Goal: Task Accomplishment & Management: Use online tool/utility

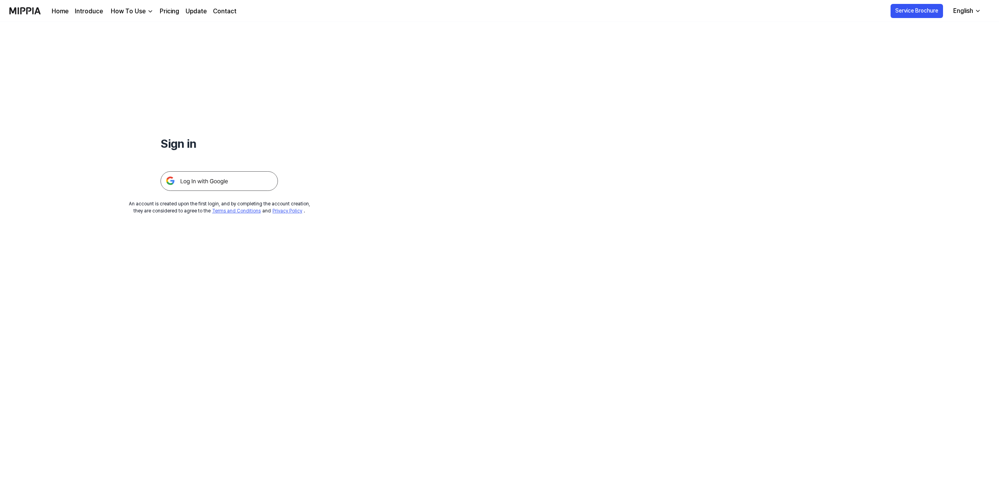
click at [235, 178] on img at bounding box center [219, 181] width 117 height 20
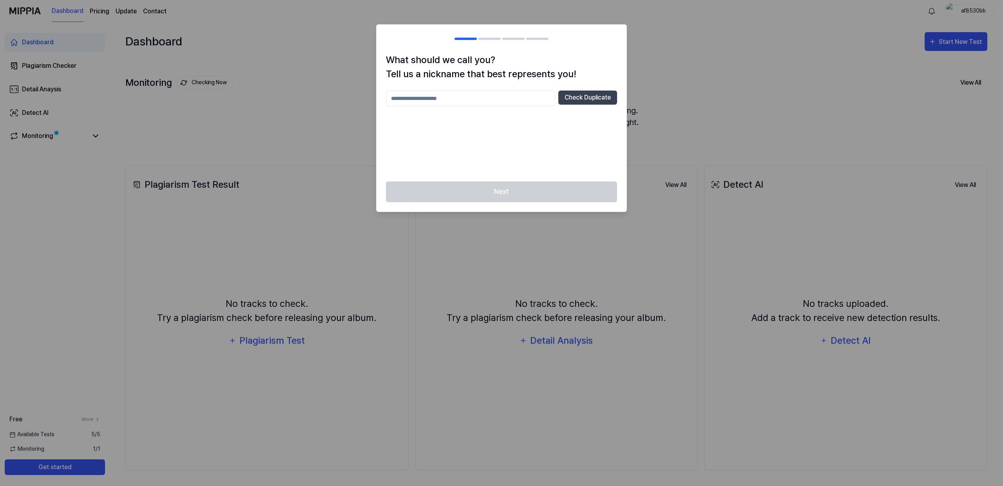
click at [485, 100] on input "text" at bounding box center [470, 98] width 169 height 16
type input "*"
click at [421, 100] on input "******" at bounding box center [470, 98] width 169 height 16
type input "********"
click at [604, 101] on button "Check Duplicate" at bounding box center [587, 97] width 59 height 14
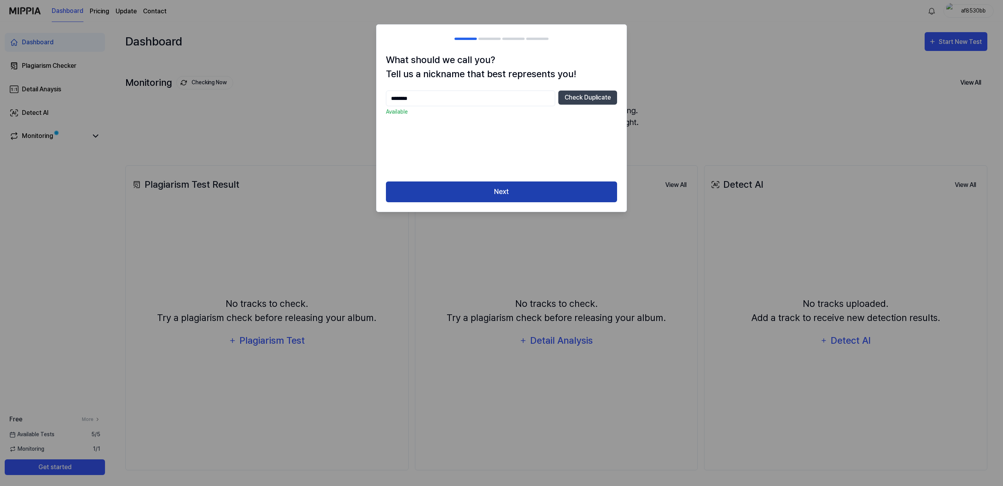
click at [495, 196] on button "Next" at bounding box center [501, 191] width 231 height 21
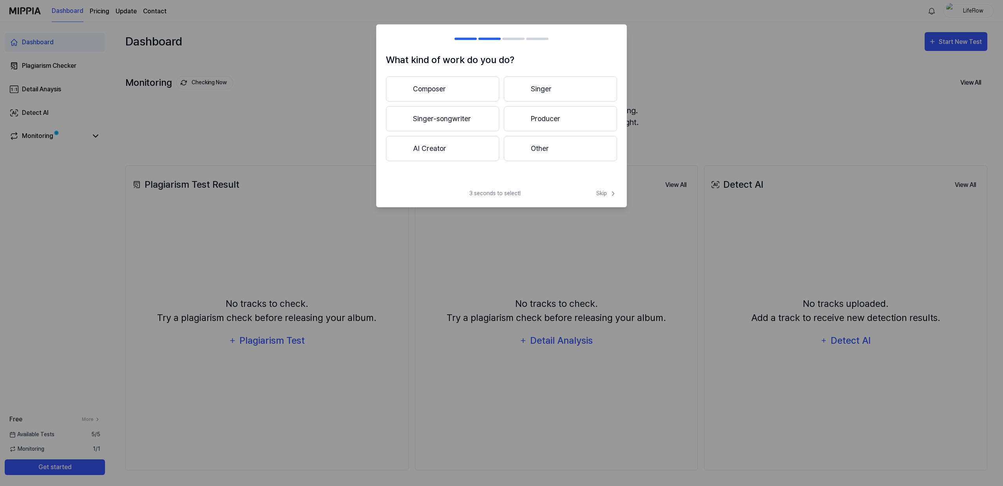
click at [533, 119] on button "Producer" at bounding box center [560, 118] width 113 height 25
click at [470, 127] on button "Less than 3 years" at bounding box center [442, 118] width 113 height 25
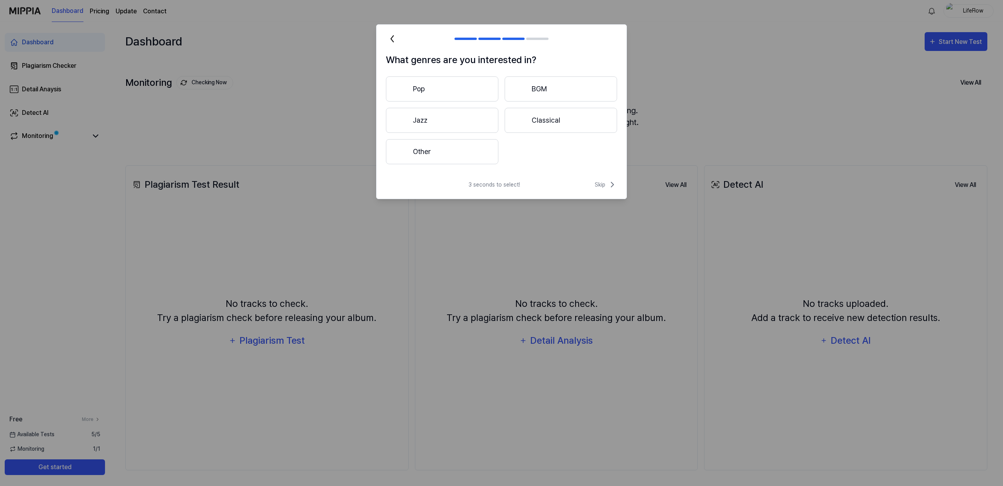
click at [470, 90] on button "Pop" at bounding box center [442, 88] width 112 height 25
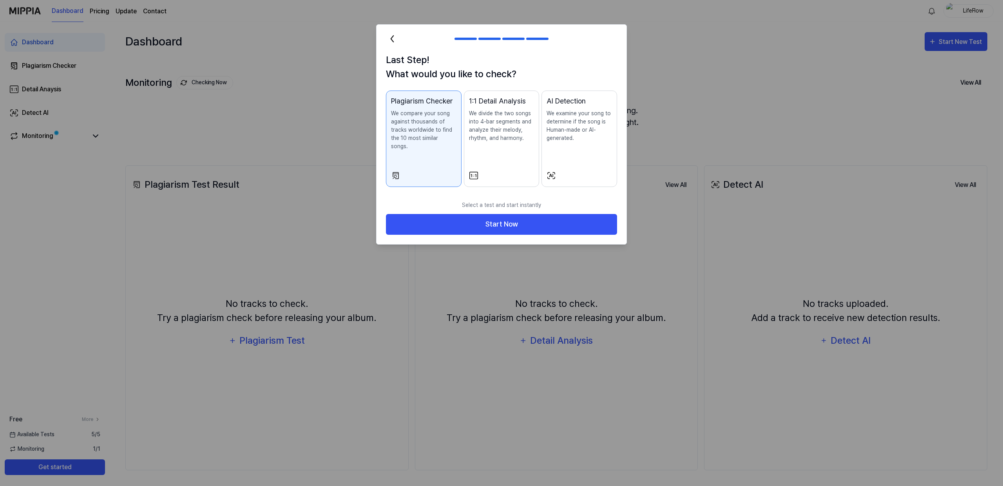
click at [553, 124] on p "We examine your song to determine if the song is Human-made or AI-generated." at bounding box center [578, 125] width 65 height 33
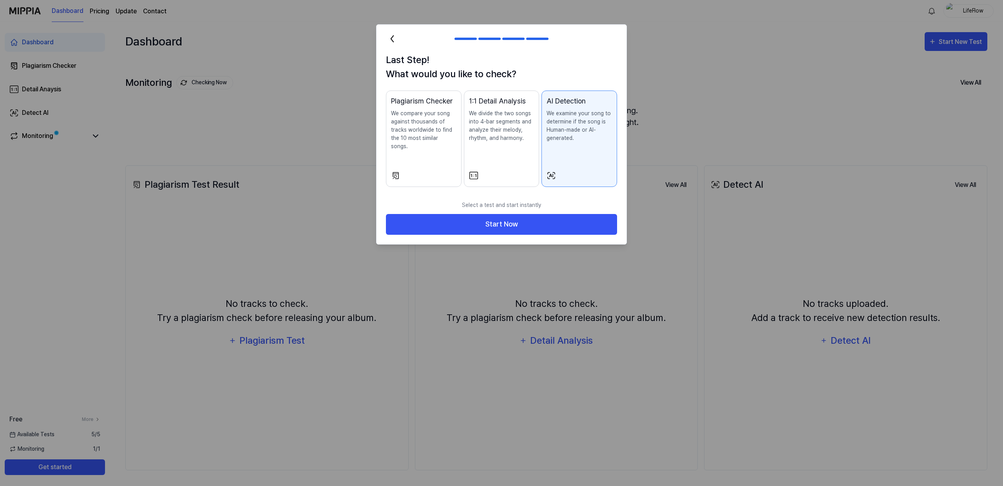
click at [407, 130] on p "We compare your song against thousands of tracks worldwide to find the 10 most …" at bounding box center [423, 129] width 65 height 41
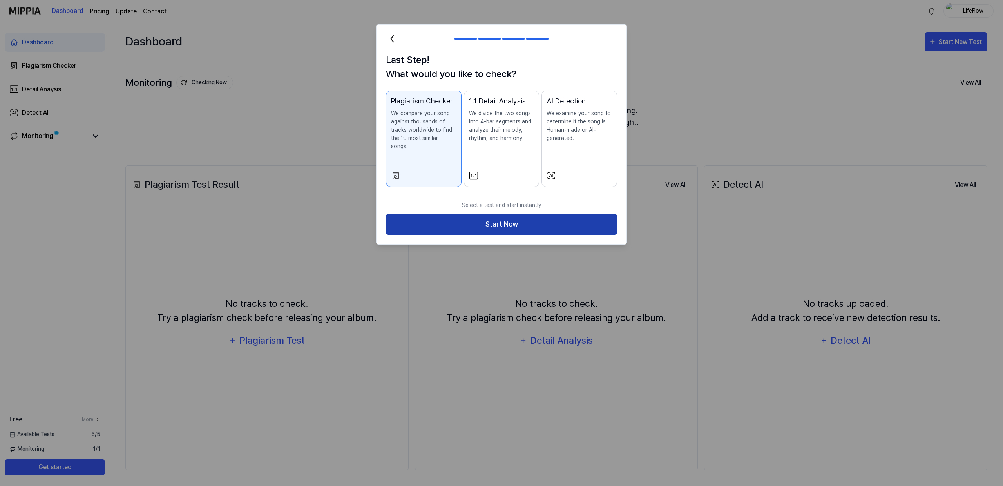
click at [511, 223] on button "Start Now" at bounding box center [501, 224] width 231 height 21
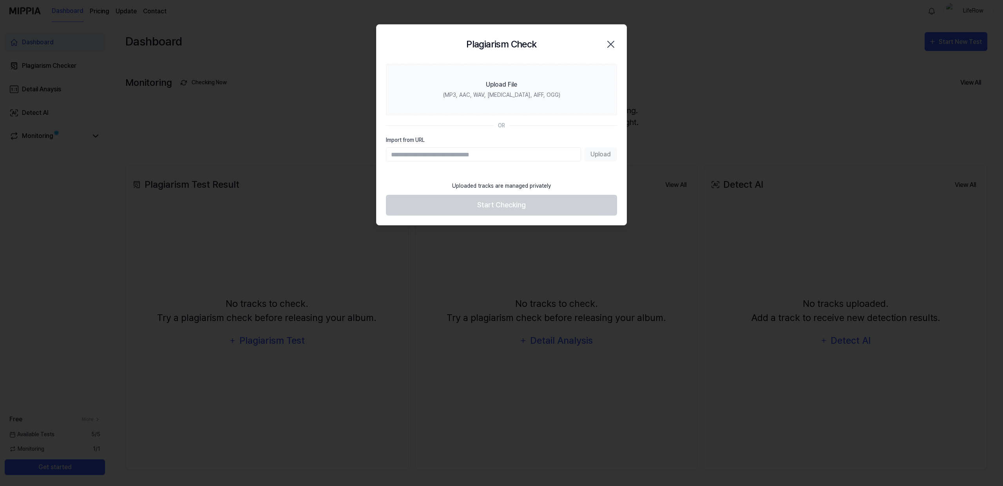
paste input "**********"
type input "**********"
click at [603, 153] on button "Upload" at bounding box center [600, 154] width 33 height 14
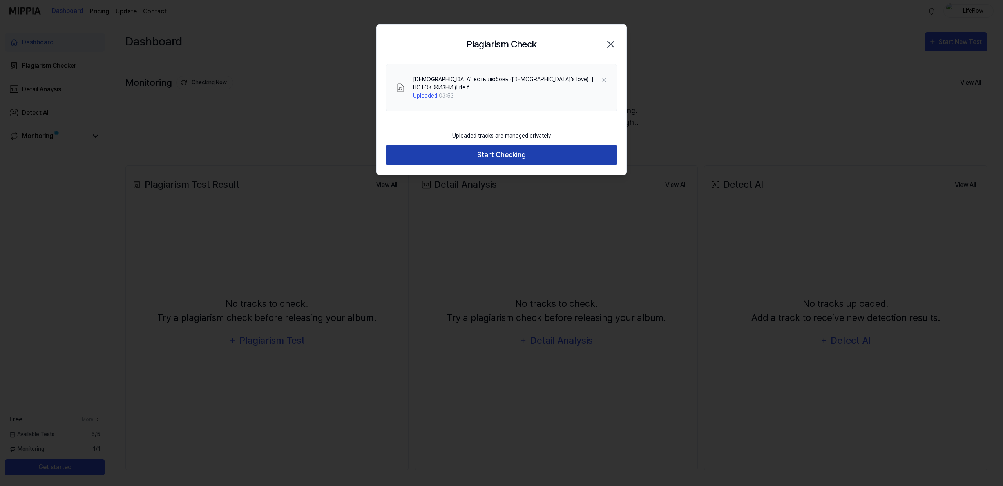
click at [517, 147] on button "Start Checking" at bounding box center [501, 155] width 231 height 21
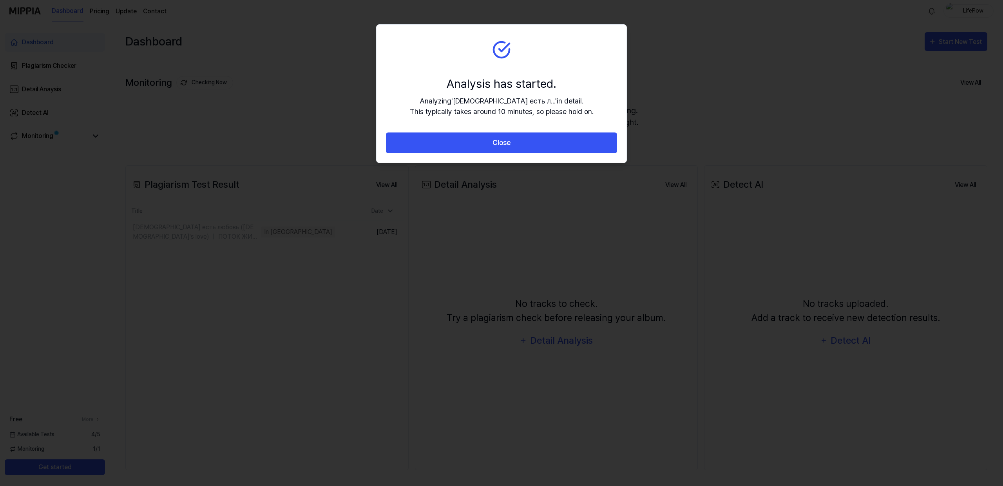
click at [517, 147] on button "Close" at bounding box center [501, 142] width 231 height 21
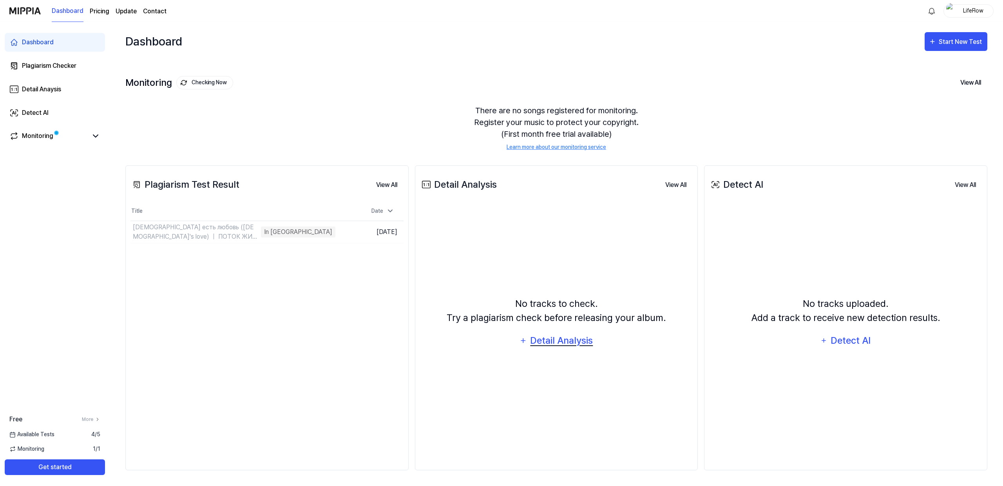
click at [546, 340] on div "Detail Analysis" at bounding box center [561, 340] width 64 height 15
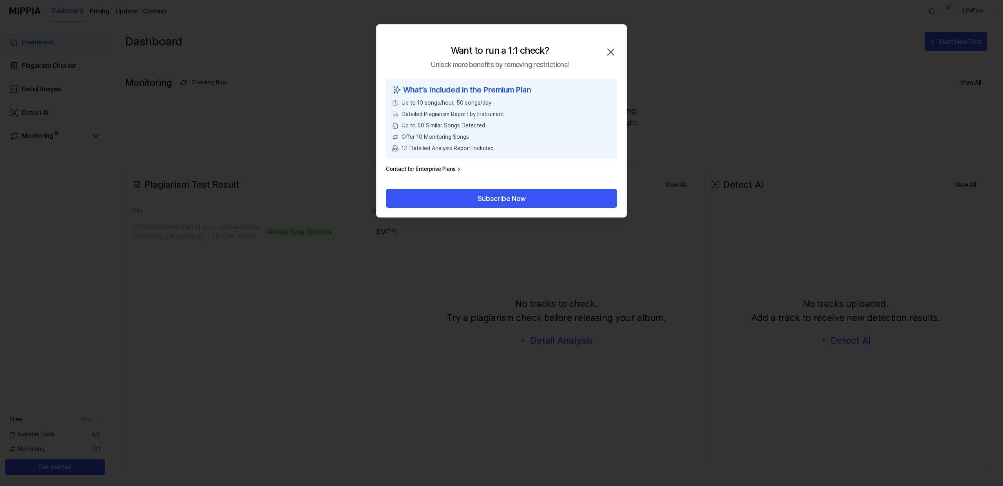
click at [613, 49] on icon "button" at bounding box center [610, 52] width 6 height 6
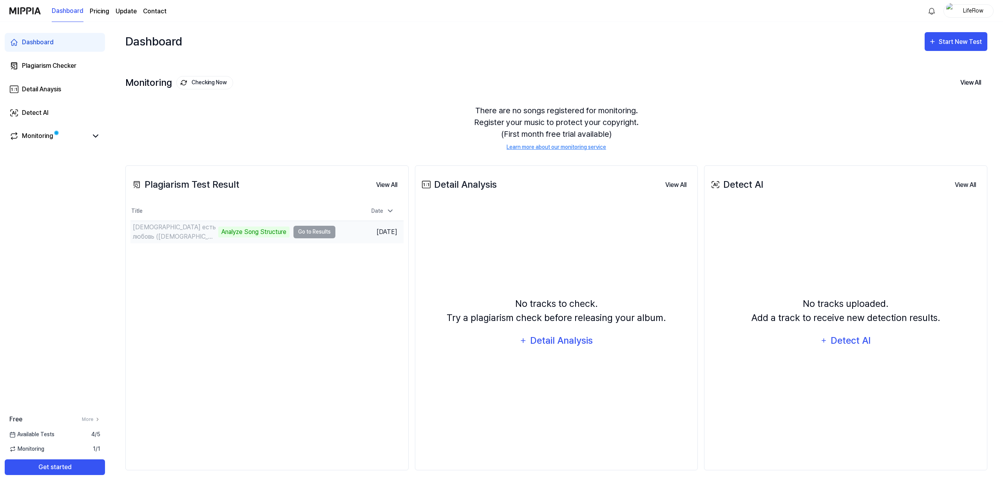
click at [302, 232] on td "[DEMOGRAPHIC_DATA] есть любовь ([DEMOGRAPHIC_DATA]'s love) ｜ ПОТОК ЖИЗНИ (Life …" at bounding box center [232, 232] width 205 height 22
click at [302, 233] on td "[DEMOGRAPHIC_DATA] есть любовь ([DEMOGRAPHIC_DATA]'s love) ｜ ПОТОК ЖИЗНИ (Life …" at bounding box center [232, 232] width 205 height 22
click at [99, 136] on icon at bounding box center [95, 135] width 9 height 9
click at [60, 138] on link "Monitoring" at bounding box center [48, 135] width 78 height 9
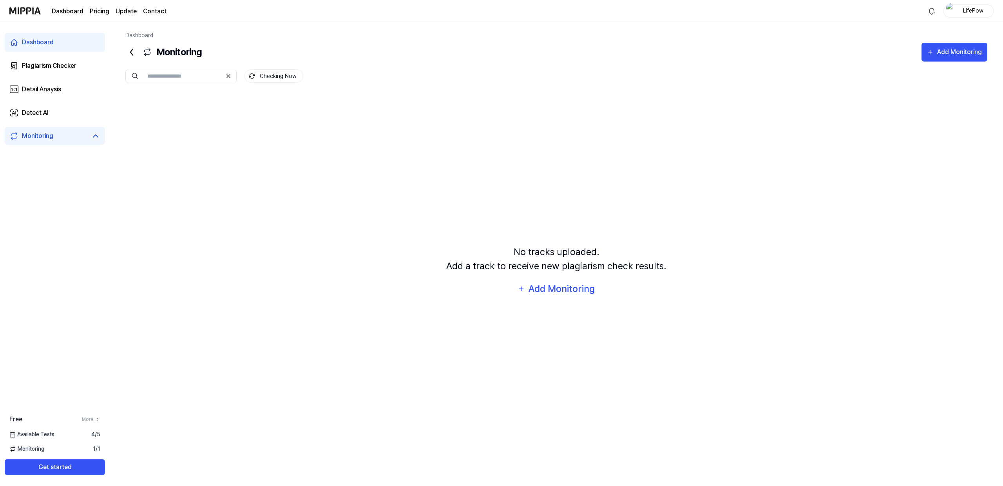
click at [131, 51] on icon at bounding box center [131, 52] width 13 height 13
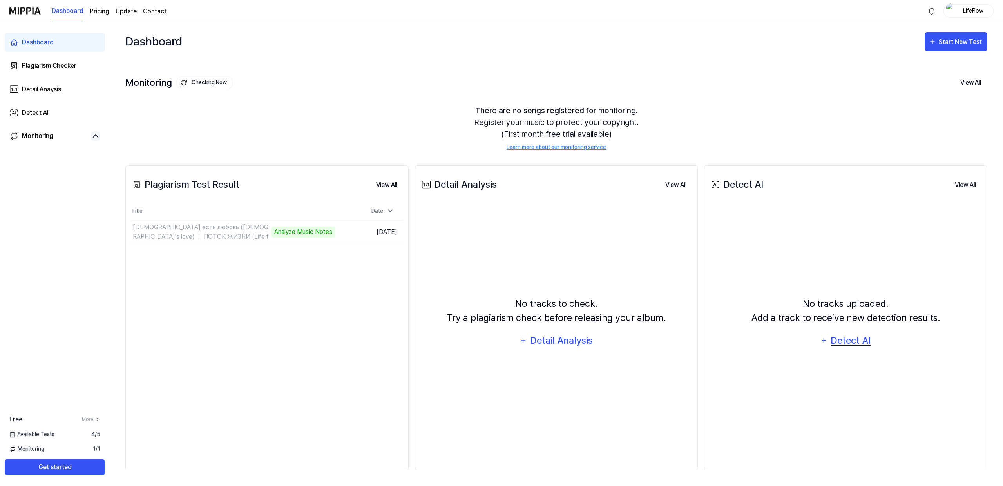
click at [857, 337] on div "Detect AI" at bounding box center [850, 340] width 42 height 15
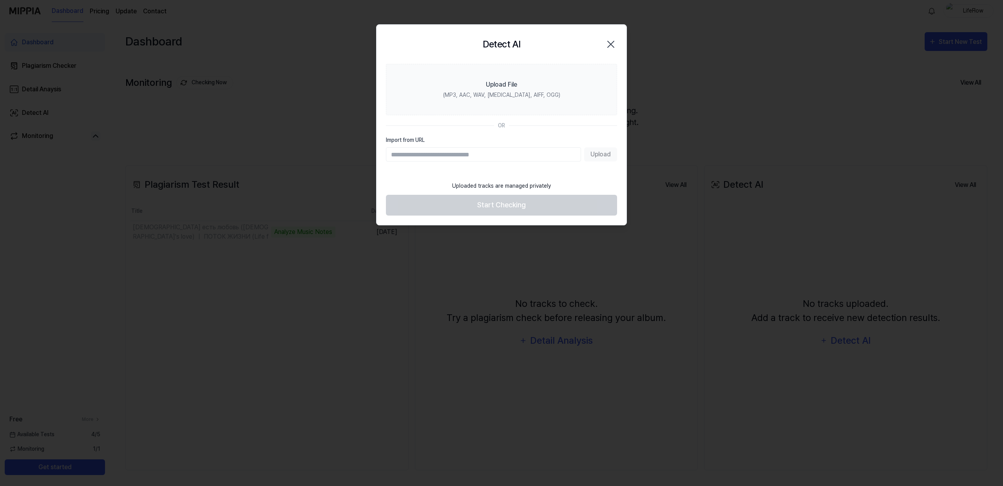
click at [447, 155] on input "Import from URL" at bounding box center [483, 154] width 195 height 14
type input "**********"
click at [590, 156] on button "Upload" at bounding box center [600, 154] width 33 height 14
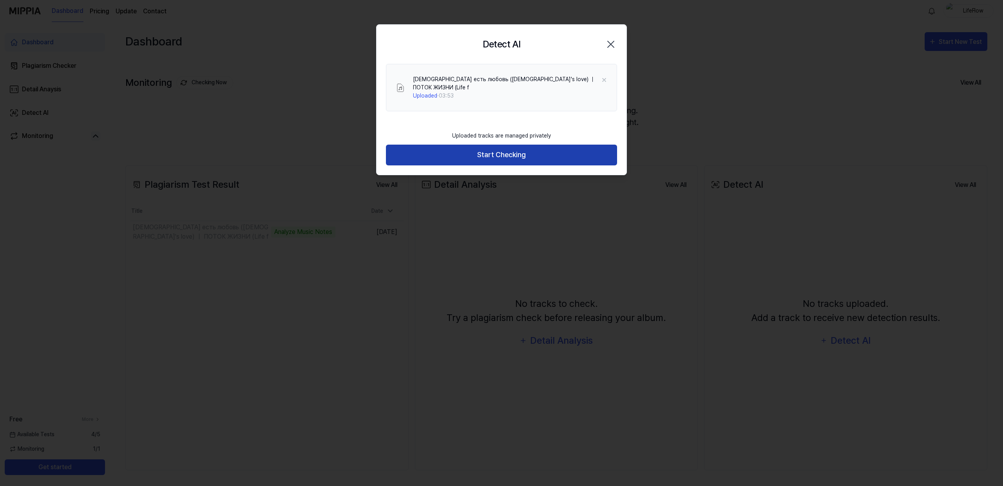
click at [518, 150] on button "Start Checking" at bounding box center [501, 155] width 231 height 21
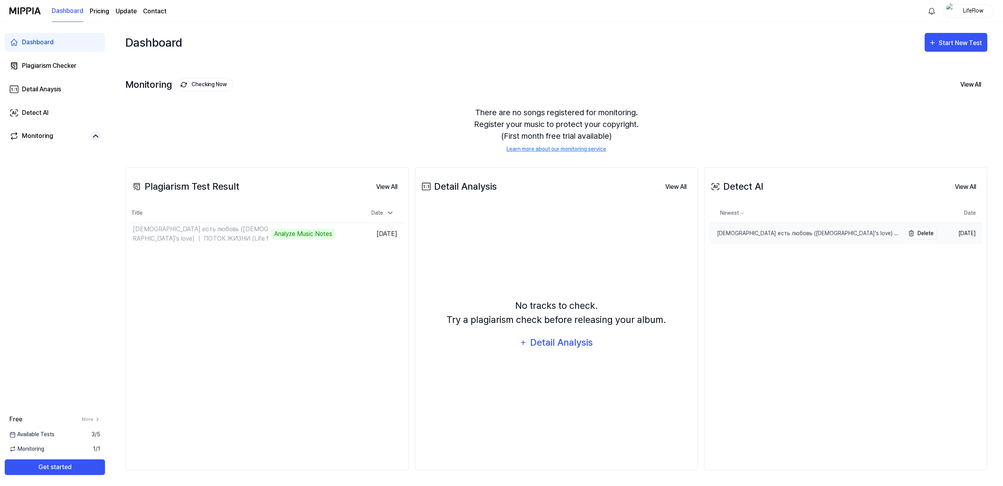
click at [782, 236] on div "[DEMOGRAPHIC_DATA] есть любовь ([DEMOGRAPHIC_DATA]'s love) ｜ ПОТОК ЖИЗНИ (Life f" at bounding box center [805, 233] width 192 height 8
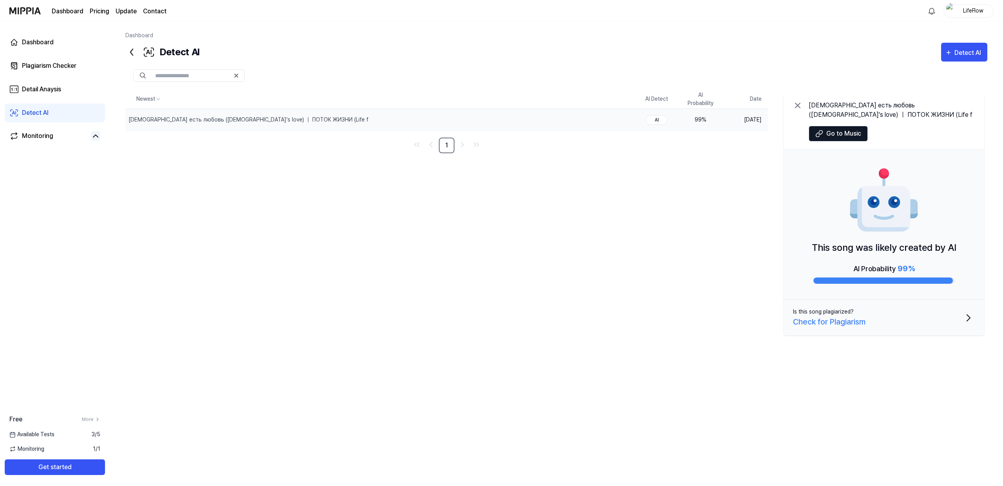
click at [132, 51] on icon at bounding box center [131, 52] width 2 height 6
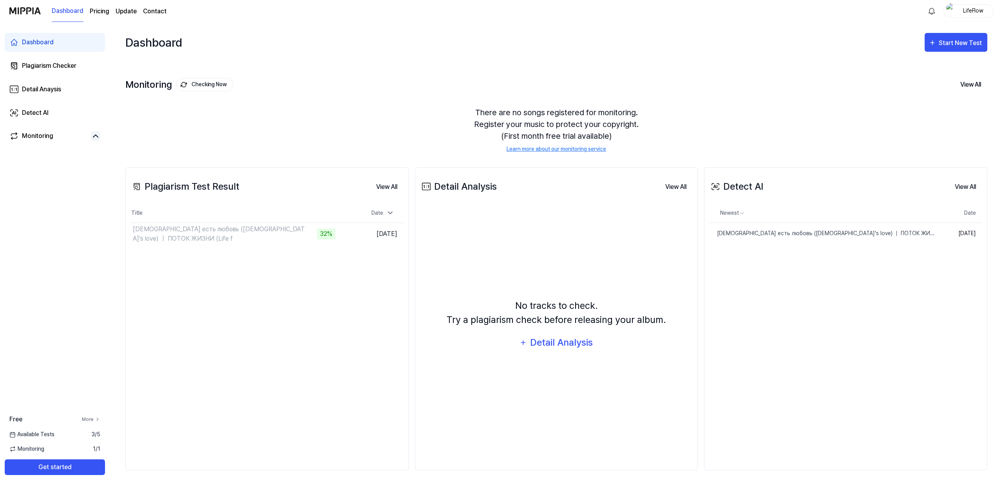
click at [88, 419] on link "More" at bounding box center [91, 419] width 18 height 7
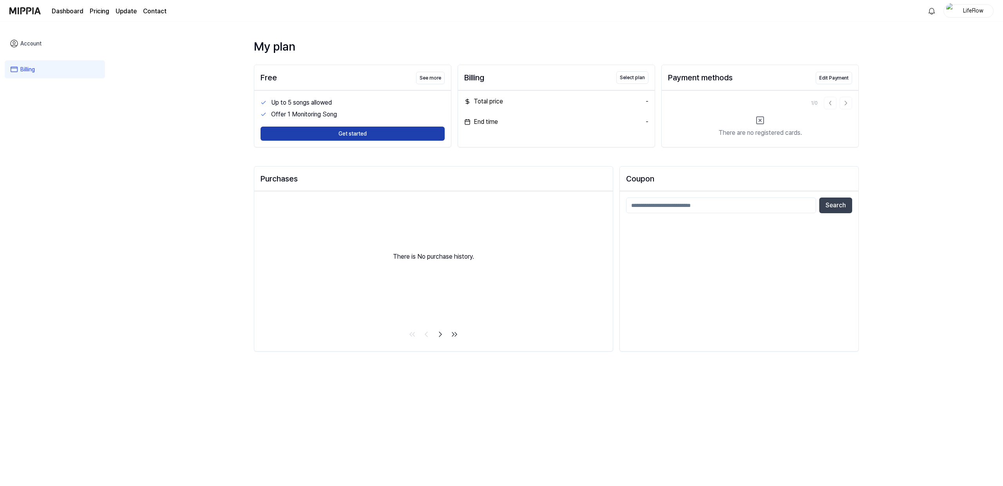
click at [303, 135] on button "Get started" at bounding box center [352, 133] width 184 height 14
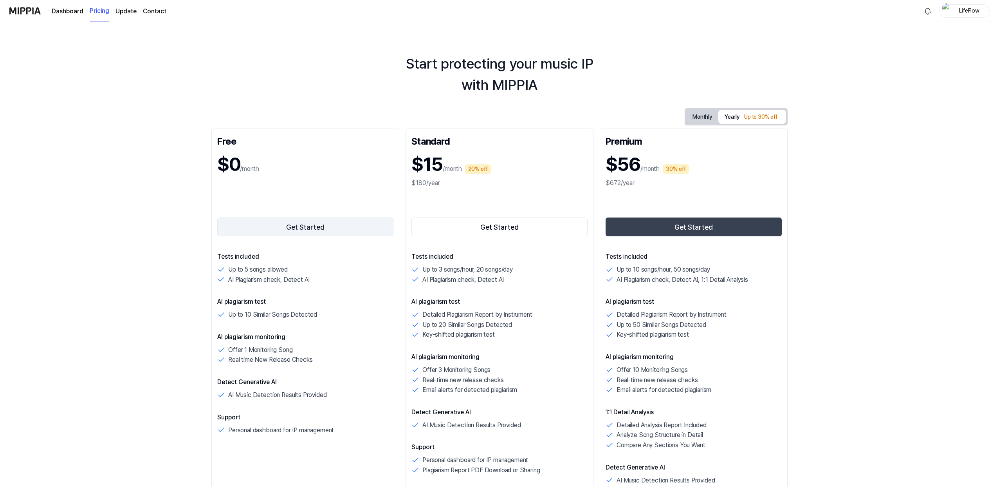
click at [277, 229] on button "Get Started" at bounding box center [305, 226] width 176 height 19
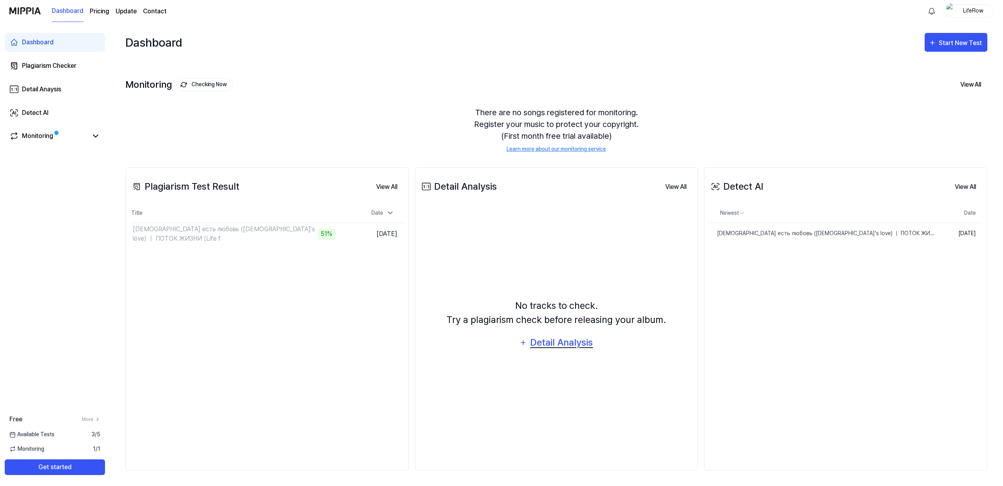
click at [587, 347] on div "Detail Analysis" at bounding box center [561, 342] width 64 height 15
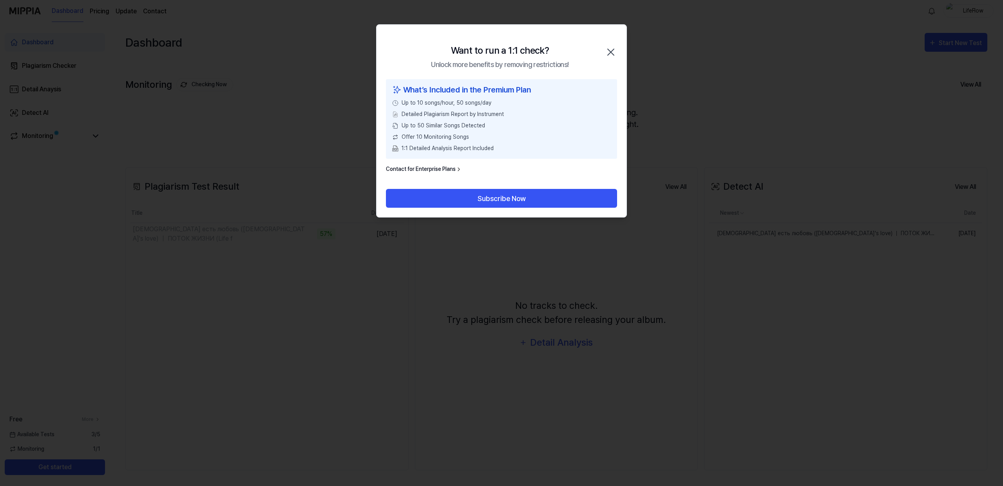
click at [612, 49] on icon "button" at bounding box center [610, 52] width 13 height 13
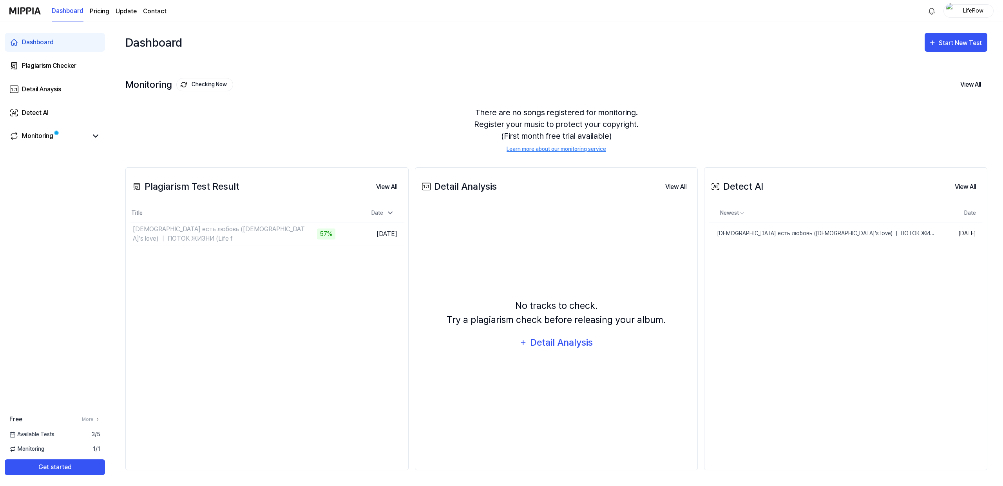
click at [328, 336] on div "Plagiarism Test Result View All Plagiarism Test Result Title Date [DEMOGRAPHIC_…" at bounding box center [266, 318] width 283 height 303
click at [314, 231] on button "Go to Results" at bounding box center [314, 234] width 42 height 13
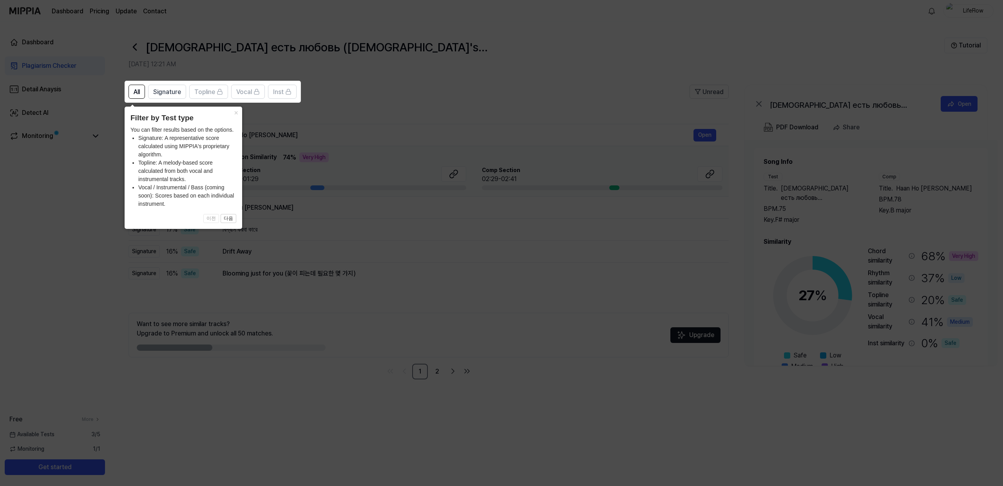
click at [520, 78] on icon at bounding box center [501, 243] width 1003 height 486
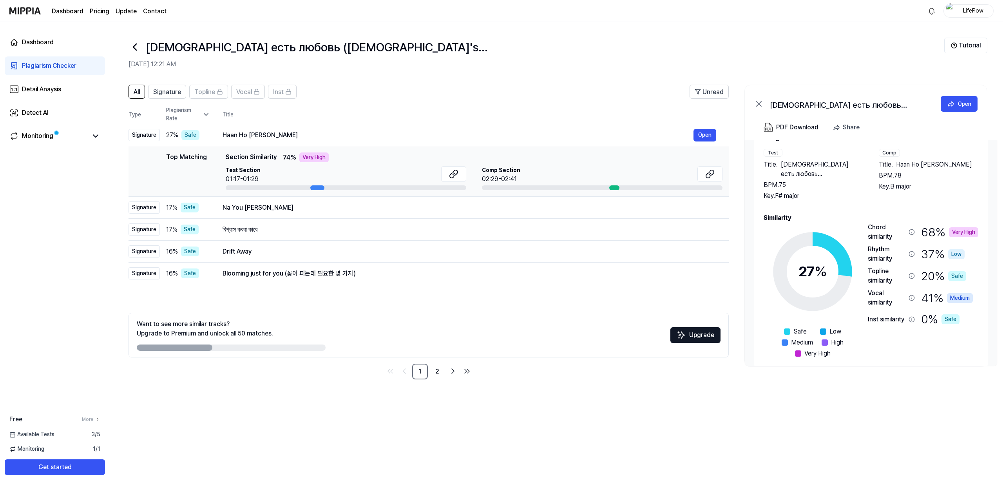
scroll to position [27, 0]
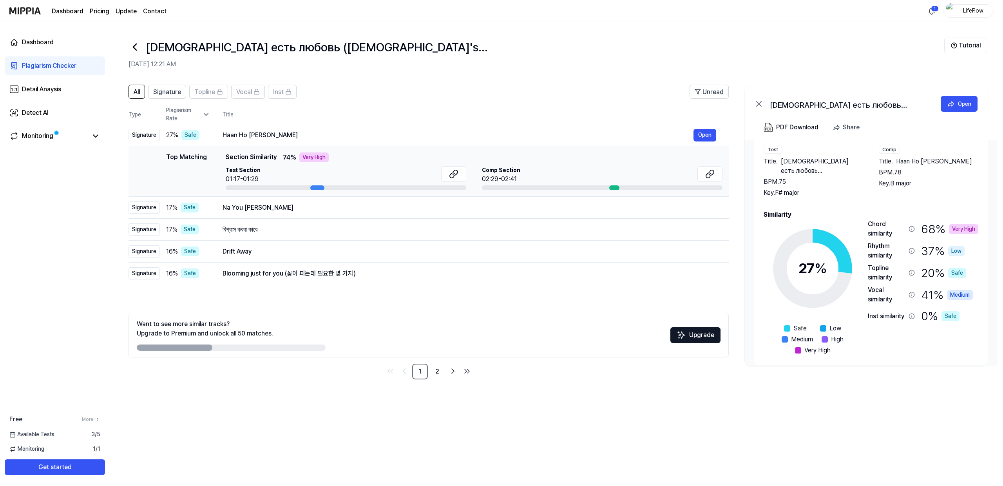
drag, startPoint x: 314, startPoint y: 189, endPoint x: 294, endPoint y: 190, distance: 20.4
click at [296, 190] on div at bounding box center [346, 187] width 240 height 5
drag, startPoint x: 276, startPoint y: 134, endPoint x: 202, endPoint y: 136, distance: 73.7
click at [218, 136] on td "Haan Ho [PERSON_NAME] Open" at bounding box center [469, 135] width 519 height 22
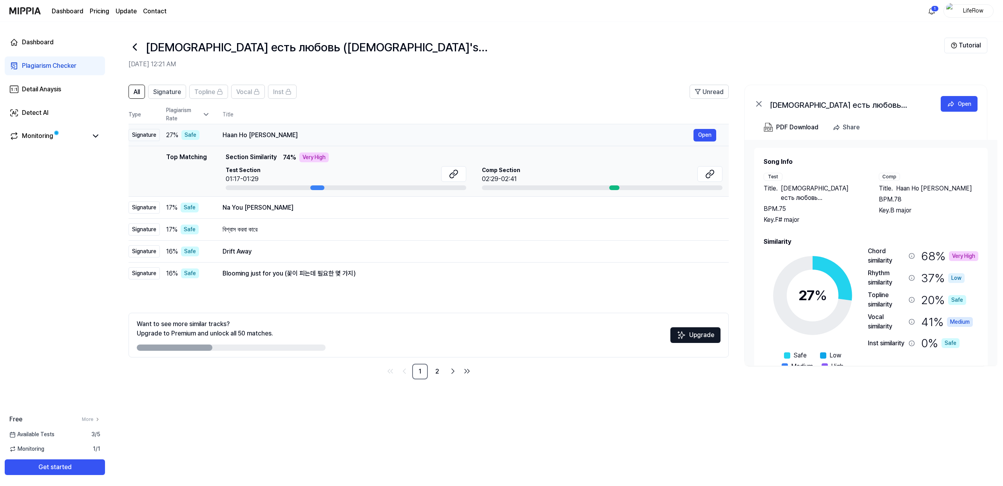
drag, startPoint x: 222, startPoint y: 136, endPoint x: 258, endPoint y: 136, distance: 36.4
click at [258, 136] on div "Haan Ho [PERSON_NAME]" at bounding box center [457, 134] width 471 height 9
drag, startPoint x: 287, startPoint y: 136, endPoint x: 216, endPoint y: 132, distance: 71.0
click at [220, 131] on td "Haan Ho [PERSON_NAME] Open" at bounding box center [469, 135] width 519 height 22
click at [710, 134] on button "Open" at bounding box center [704, 135] width 23 height 13
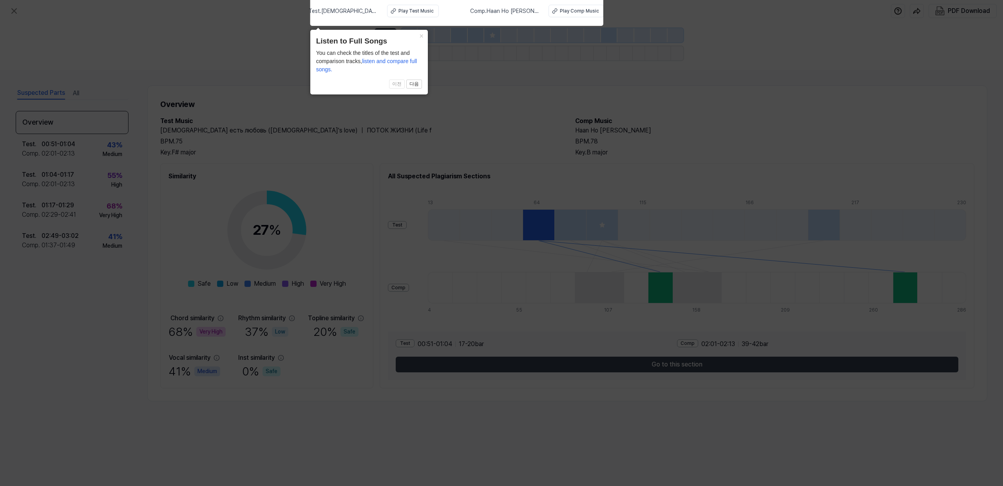
click at [612, 184] on icon at bounding box center [501, 241] width 1003 height 490
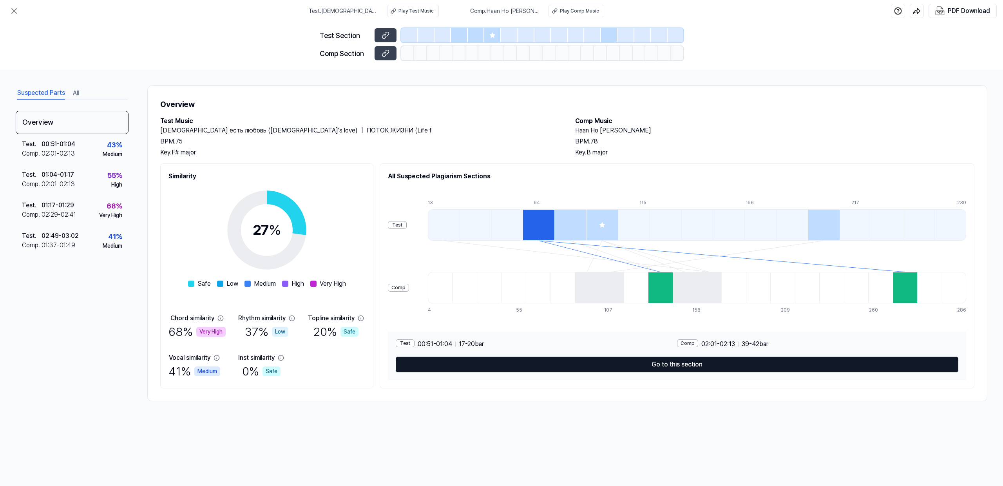
click at [683, 364] on button "Go to this section" at bounding box center [677, 364] width 562 height 16
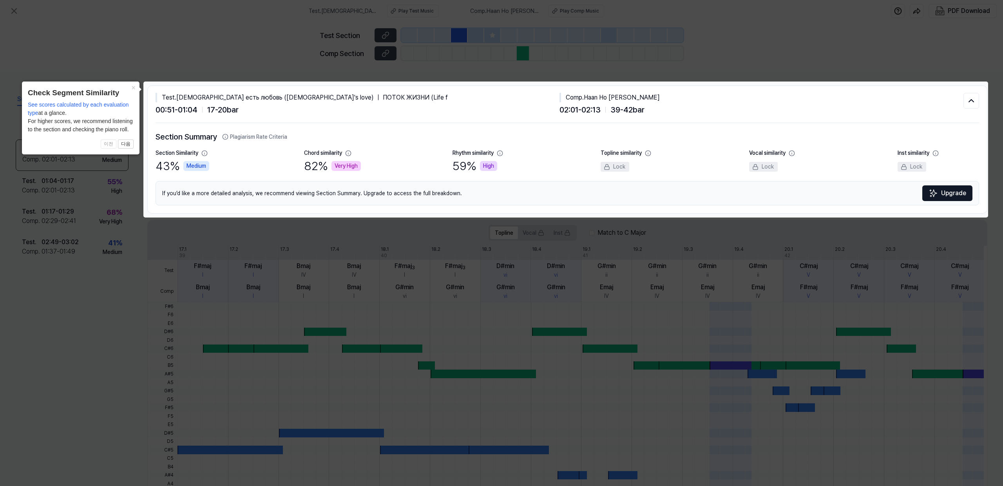
click at [858, 202] on div "If you’d like a more detailed analysis, we recommend viewing Section Summary. U…" at bounding box center [566, 193] width 823 height 24
click at [587, 345] on icon at bounding box center [501, 243] width 1003 height 486
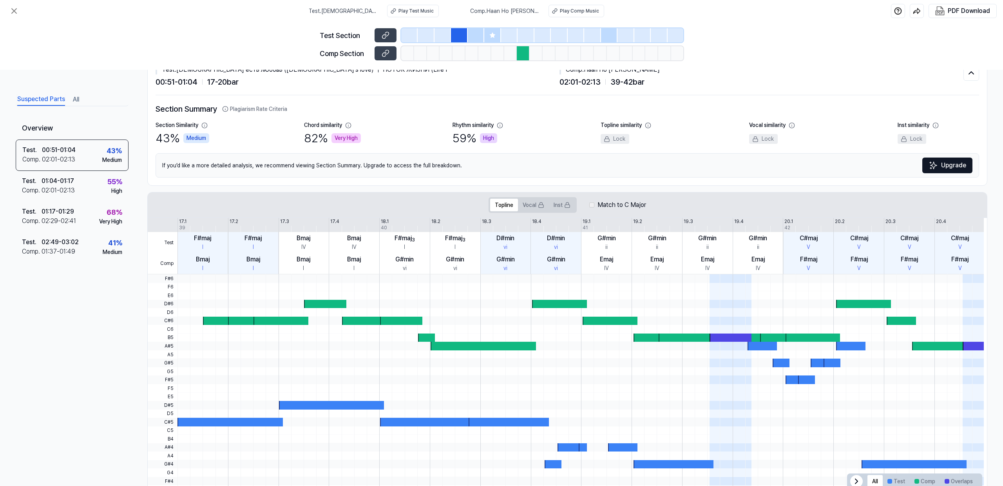
scroll to position [51, 0]
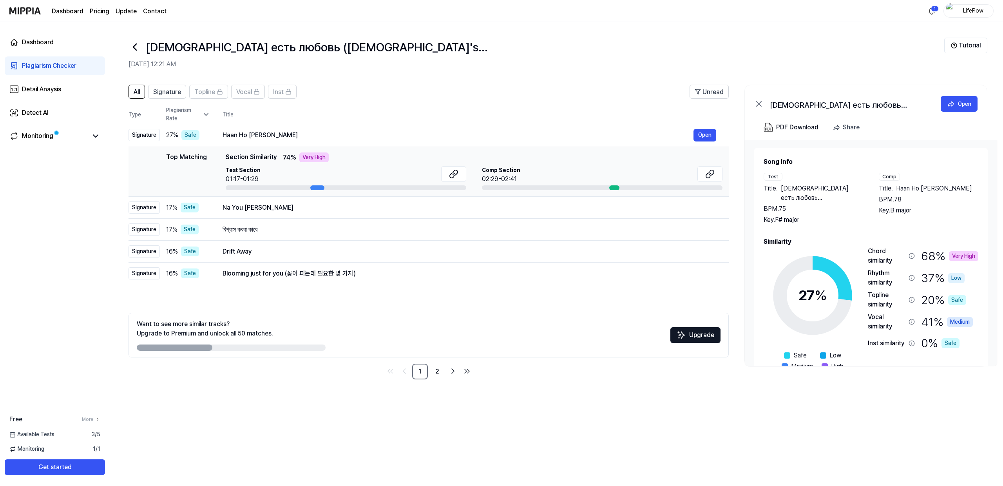
click at [965, 255] on div "Very High" at bounding box center [963, 256] width 29 height 10
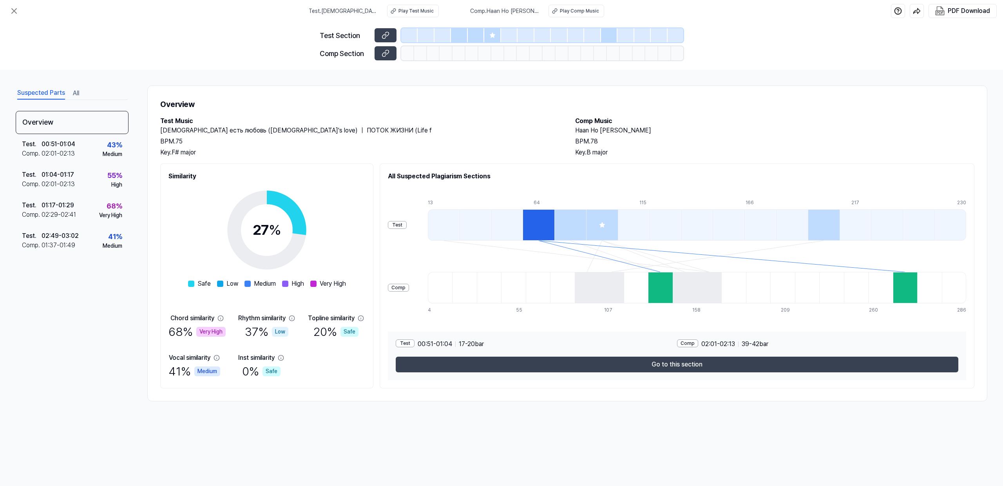
click at [535, 228] on div at bounding box center [538, 224] width 32 height 31
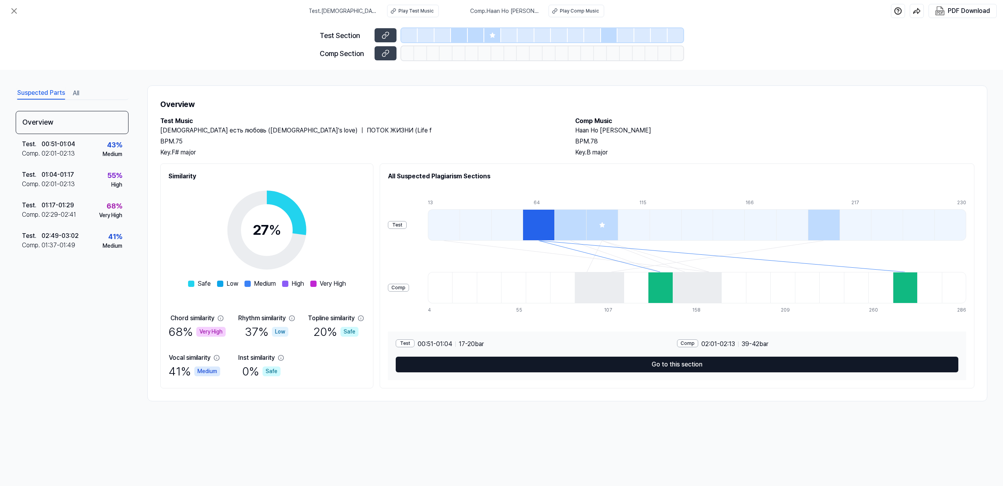
click at [638, 363] on button "Go to this section" at bounding box center [677, 364] width 562 height 16
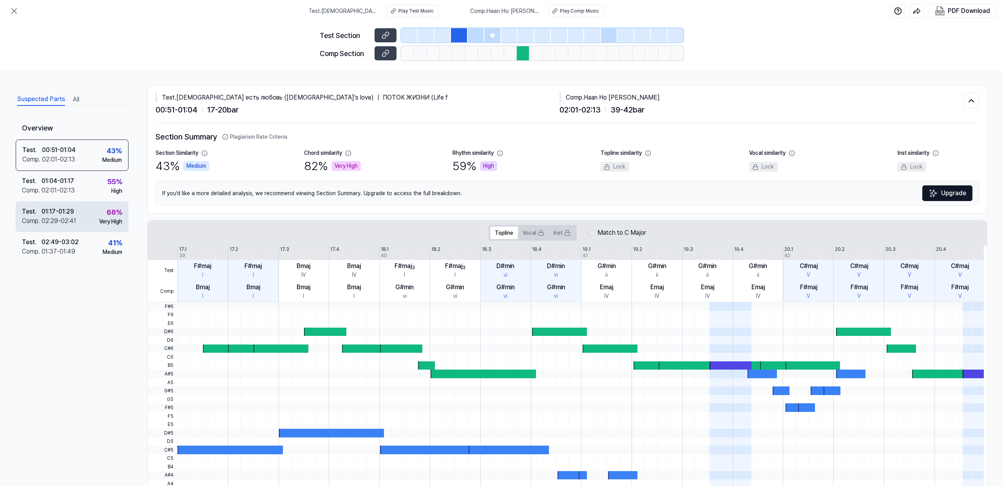
click at [67, 216] on div "01:17 - 01:29" at bounding box center [58, 211] width 33 height 9
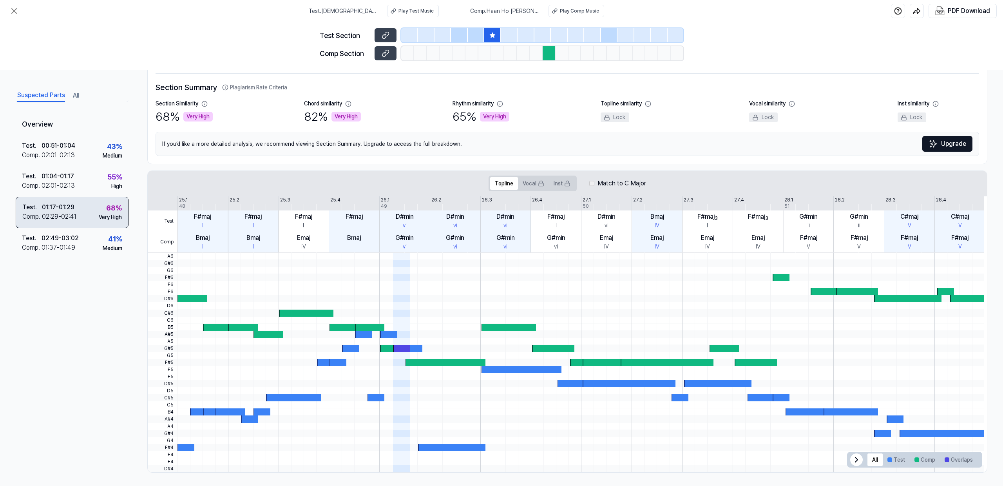
scroll to position [51, 0]
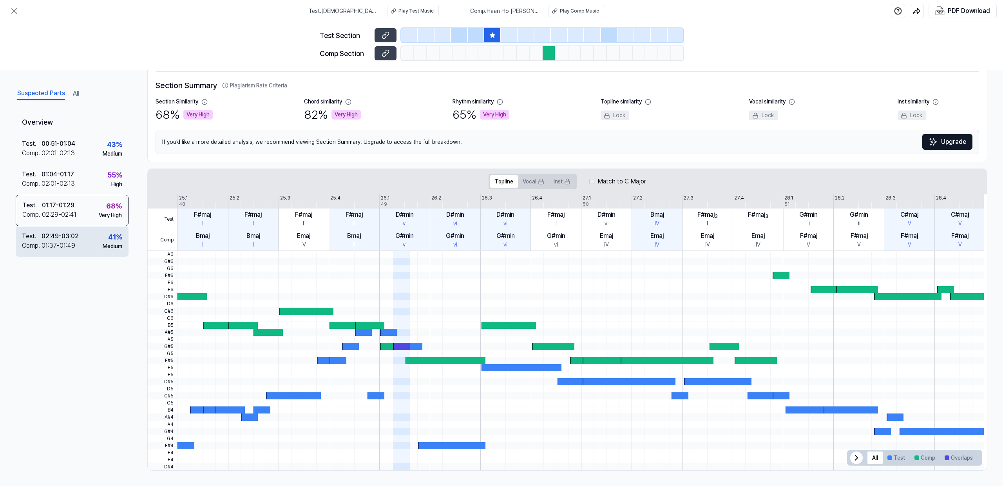
click at [85, 240] on div "Test . 02:49 - 03:02 Comp . 01:37 - 01:49 41 % Medium" at bounding box center [72, 241] width 113 height 31
